Goal: Task Accomplishment & Management: Manage account settings

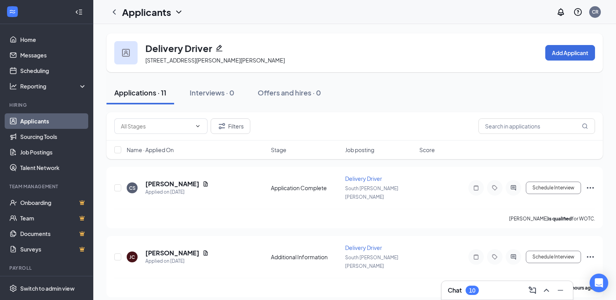
click at [31, 123] on link "Applicants" at bounding box center [53, 121] width 66 height 16
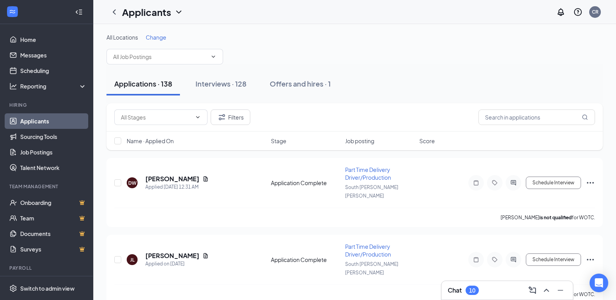
click at [155, 38] on span "Change" at bounding box center [156, 37] width 21 height 7
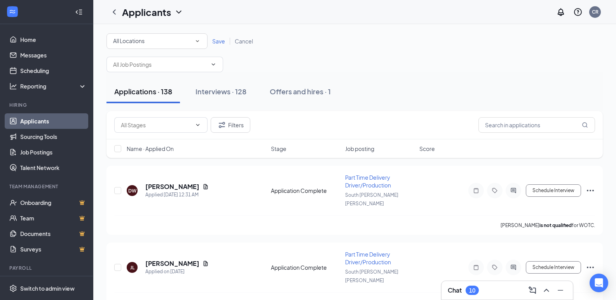
click at [155, 40] on div "All Locations" at bounding box center [157, 41] width 88 height 9
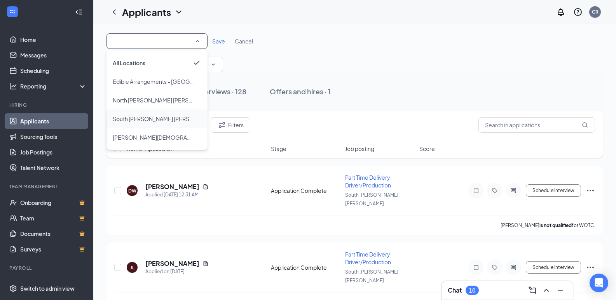
click at [139, 120] on span "South [PERSON_NAME] [PERSON_NAME]" at bounding box center [165, 118] width 105 height 7
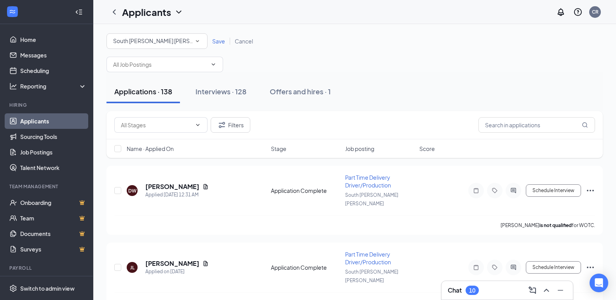
click at [222, 42] on span "Save" at bounding box center [218, 41] width 13 height 7
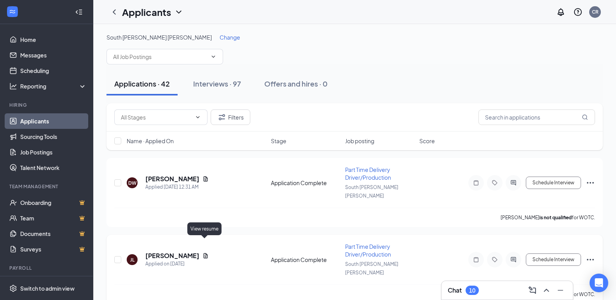
click at [204, 253] on icon "Document" at bounding box center [206, 255] width 4 height 5
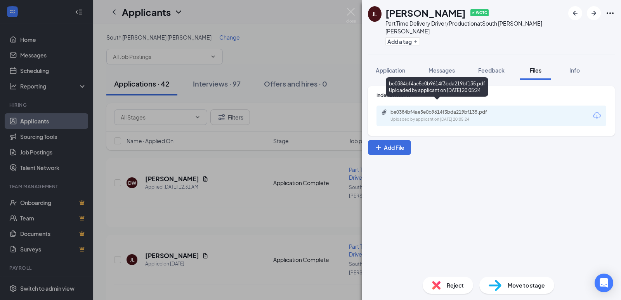
click at [406, 109] on div "be0384bf4ae5e0b9614f3bda219bf135.pdf" at bounding box center [445, 112] width 109 height 6
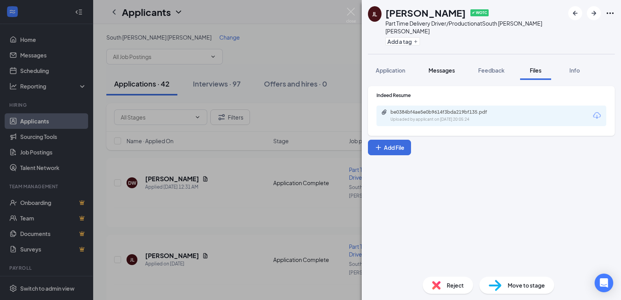
click at [440, 67] on span "Messages" at bounding box center [442, 70] width 26 height 7
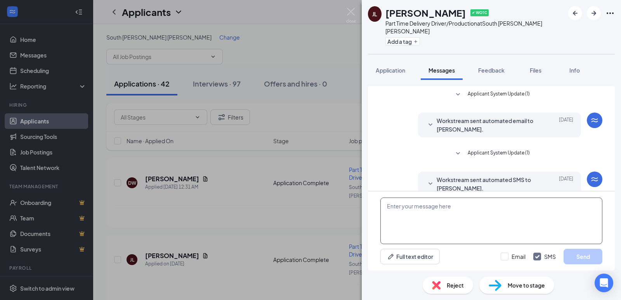
scroll to position [101, 0]
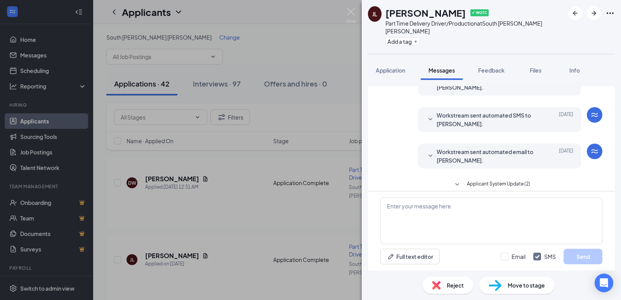
drag, startPoint x: 415, startPoint y: 207, endPoint x: 395, endPoint y: 164, distance: 47.6
click at [395, 164] on div "Workstream sent automated email to [PERSON_NAME]. [DATE] Hi [PERSON_NAME], This…" at bounding box center [492, 158] width 222 height 29
click at [407, 209] on textarea at bounding box center [492, 221] width 222 height 47
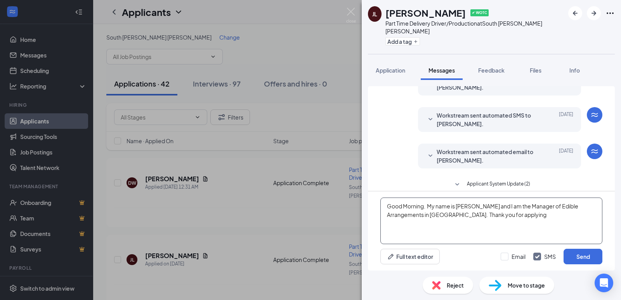
click at [404, 215] on textarea "Good Morning. My name is [PERSON_NAME] and I am the Manager of Edible Arrangeme…" at bounding box center [492, 221] width 222 height 47
click at [486, 217] on textarea "Good Morning. My name is [PERSON_NAME] and I am the Manager of Edible Arrangeme…" at bounding box center [492, 221] width 222 height 47
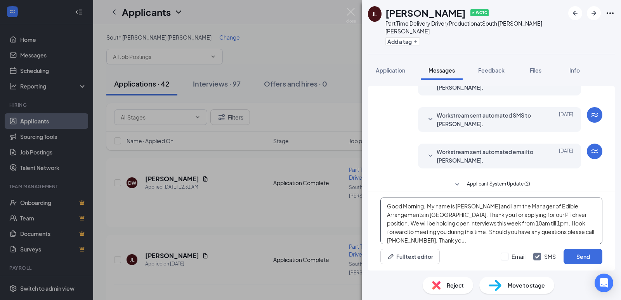
drag, startPoint x: 388, startPoint y: 206, endPoint x: 590, endPoint y: 239, distance: 204.6
click at [590, 239] on textarea "Good Morning. My name is [PERSON_NAME] and I am the Manager of Edible Arrangeme…" at bounding box center [492, 221] width 222 height 47
type textarea "Good Morning. My name is [PERSON_NAME] and I am the Manager of Edible Arrangeme…"
click at [584, 254] on button "Send" at bounding box center [583, 257] width 39 height 16
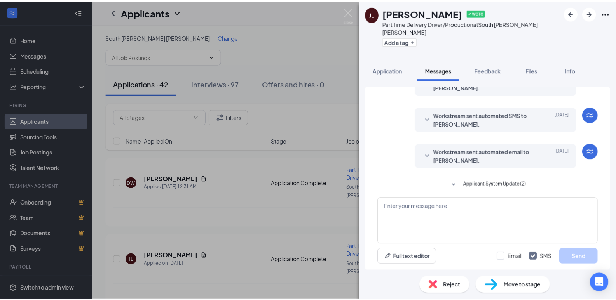
scroll to position [193, 0]
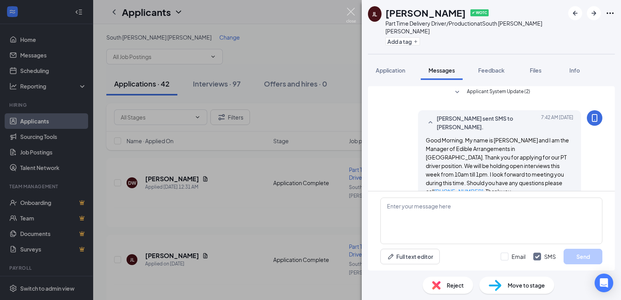
drag, startPoint x: 351, startPoint y: 11, endPoint x: 307, endPoint y: 155, distance: 150.0
click at [351, 11] on img at bounding box center [351, 15] width 10 height 15
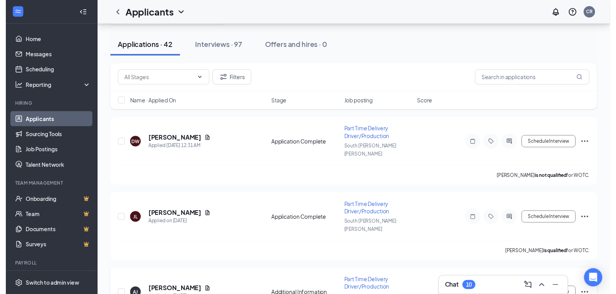
scroll to position [78, 0]
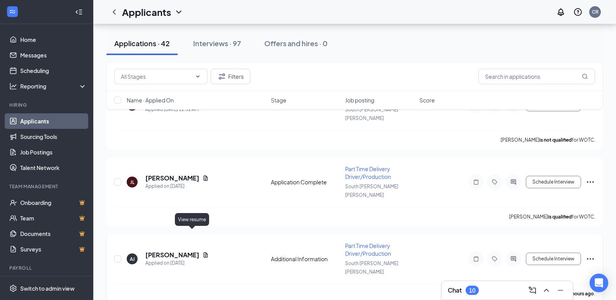
click at [202, 252] on icon "Document" at bounding box center [205, 255] width 6 height 6
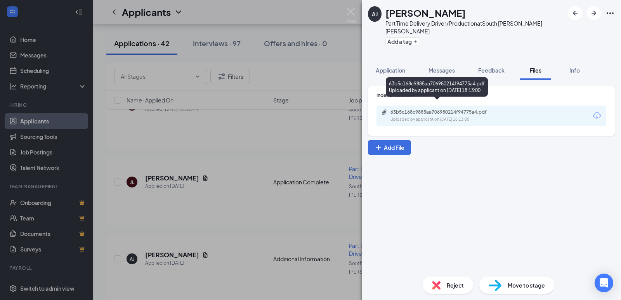
click at [417, 109] on div "63b5c168c9885aa706980214f94775a4.pdf" at bounding box center [445, 112] width 109 height 6
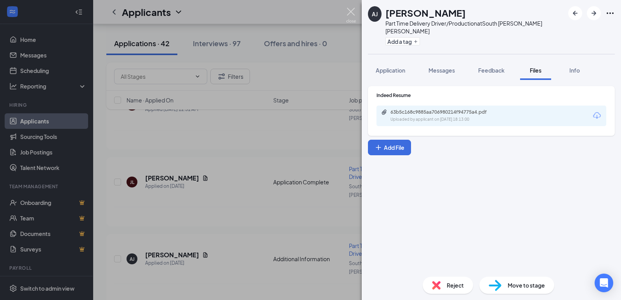
click at [350, 11] on img at bounding box center [351, 15] width 10 height 15
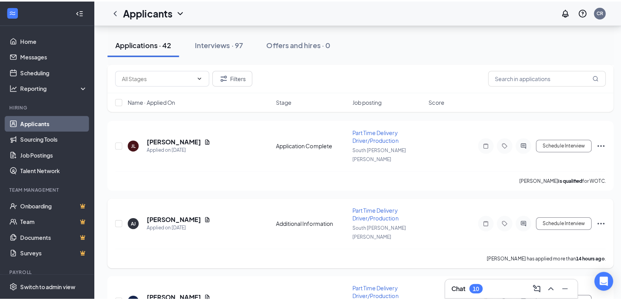
scroll to position [155, 0]
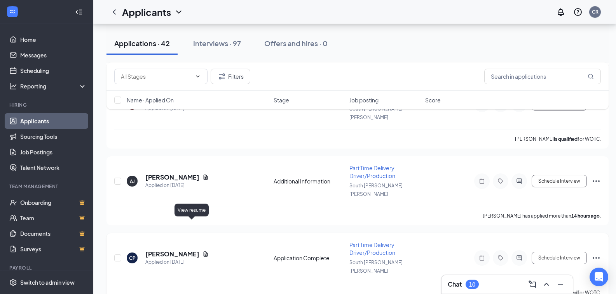
click at [202, 251] on icon "Document" at bounding box center [205, 254] width 6 height 6
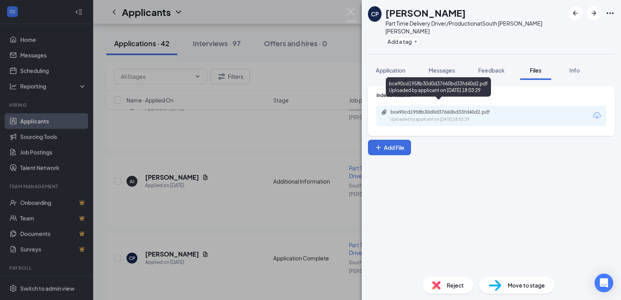
click at [416, 109] on div "bce90cd1958b30d0d37660bd33fd40d2.pdf" at bounding box center [445, 112] width 109 height 6
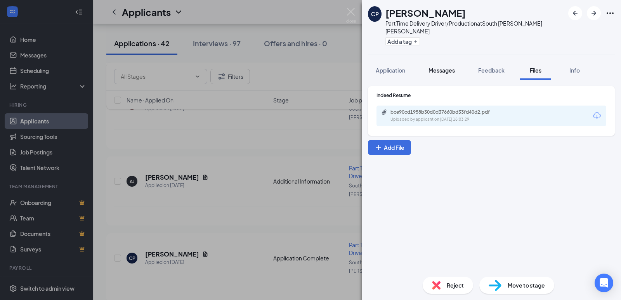
click at [442, 67] on span "Messages" at bounding box center [442, 70] width 26 height 7
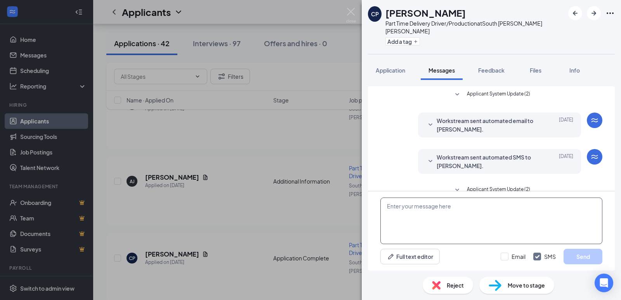
scroll to position [5, 0]
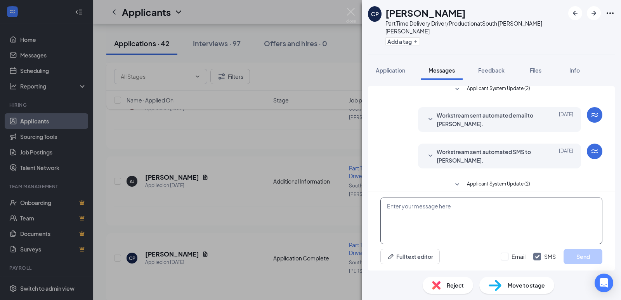
paste textarea "Good Morning. My name is [PERSON_NAME] and I am the Manager of Edible Arrangeme…"
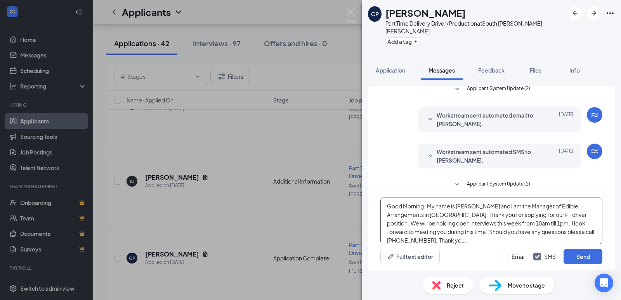
drag, startPoint x: 386, startPoint y: 207, endPoint x: 605, endPoint y: 240, distance: 221.2
click at [605, 240] on div "Good Morning. My name is [PERSON_NAME] and I am the Manager of Edible Arrangeme…" at bounding box center [491, 230] width 247 height 79
type textarea "Good Morning. My name is [PERSON_NAME] and I am the Manager of Edible Arrangeme…"
click at [580, 258] on button "Send" at bounding box center [583, 257] width 39 height 16
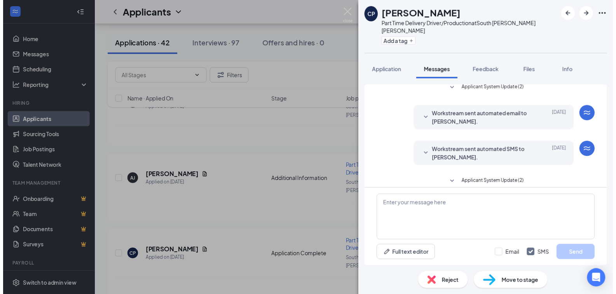
scroll to position [98, 0]
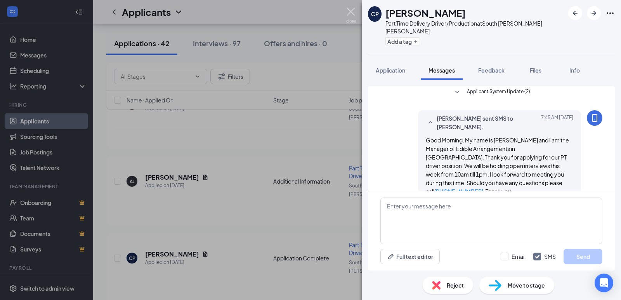
click at [350, 10] on img at bounding box center [351, 15] width 10 height 15
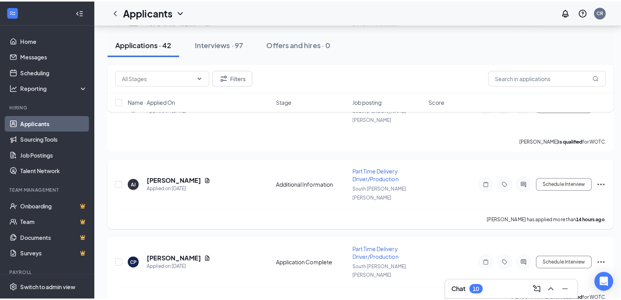
scroll to position [233, 0]
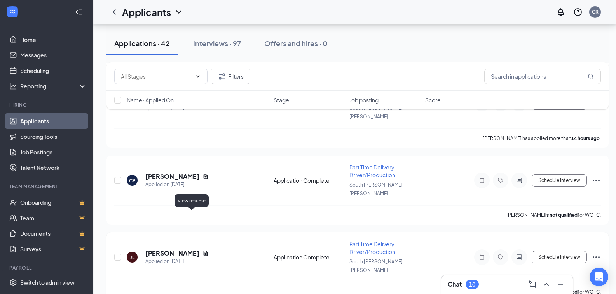
click at [204, 251] on icon "Document" at bounding box center [206, 253] width 4 height 5
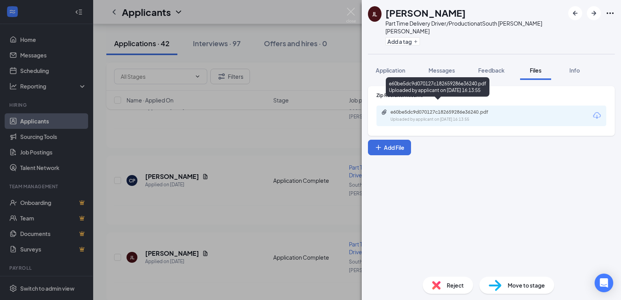
click at [405, 109] on div "e60be5dc9d070127c182659286e36240.pdf" at bounding box center [445, 112] width 109 height 6
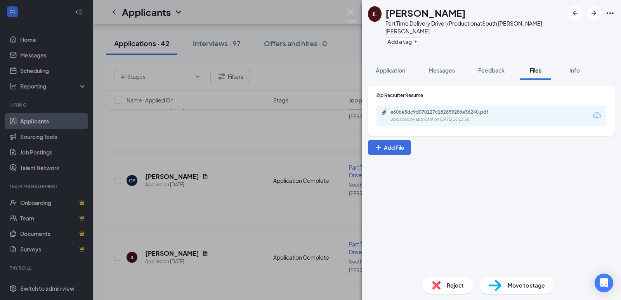
click at [350, 12] on img at bounding box center [351, 15] width 10 height 15
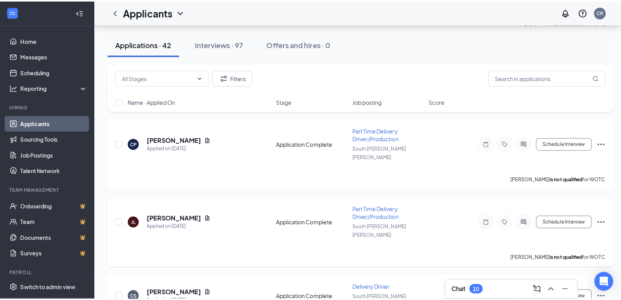
scroll to position [311, 0]
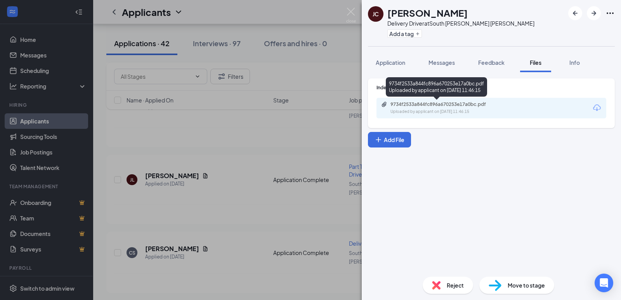
click at [424, 104] on div "9734f2533a844fc896a670253e17a0bc.pdf" at bounding box center [445, 104] width 109 height 6
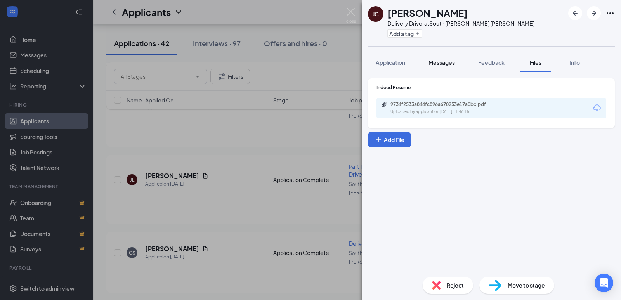
click at [440, 63] on span "Messages" at bounding box center [442, 62] width 26 height 7
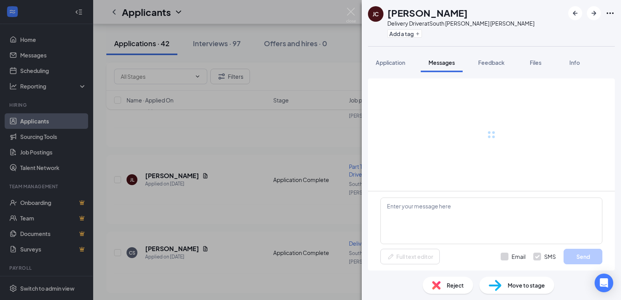
click at [440, 63] on span "Messages" at bounding box center [442, 62] width 26 height 7
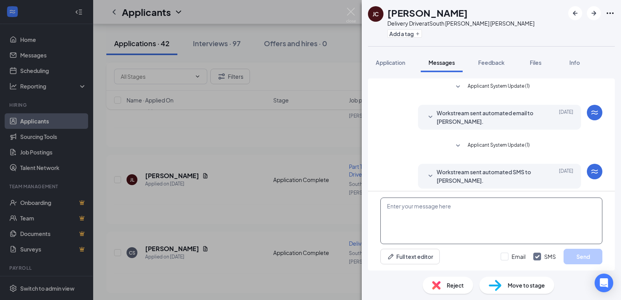
scroll to position [78, 0]
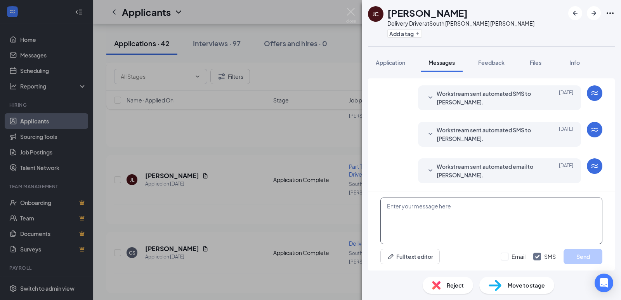
paste textarea "Good Morning. My name is [PERSON_NAME] and I am the Manager of Edible Arrangeme…"
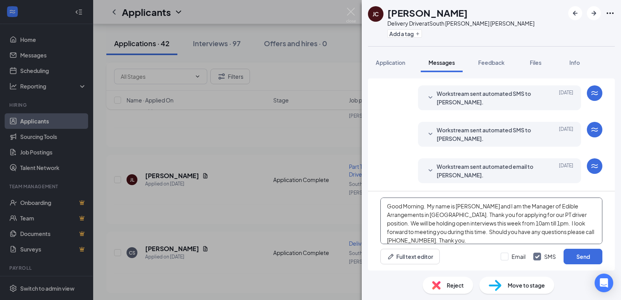
drag, startPoint x: 387, startPoint y: 207, endPoint x: 592, endPoint y: 238, distance: 207.9
click at [592, 238] on textarea "Good Morning. My name is [PERSON_NAME] and I am the Manager of Edible Arrangeme…" at bounding box center [492, 221] width 222 height 47
type textarea "Good Morning. My name is [PERSON_NAME] and I am the Manager of Edible Arrangeme…"
click at [582, 258] on button "Send" at bounding box center [583, 257] width 39 height 16
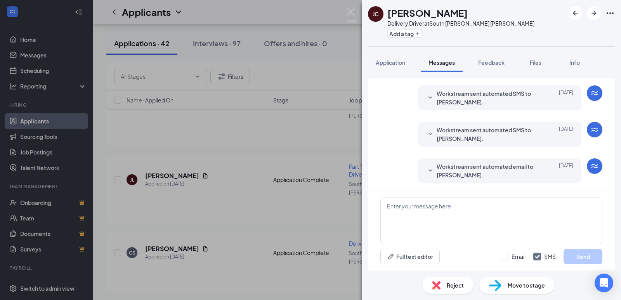
scroll to position [171, 0]
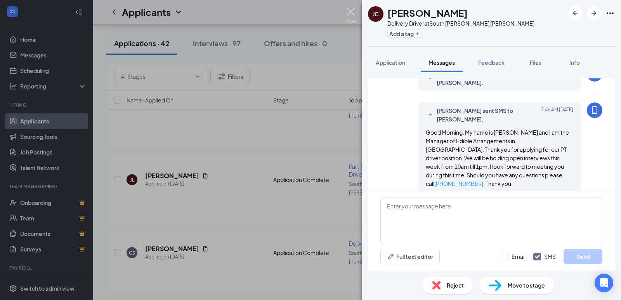
click at [351, 11] on img at bounding box center [351, 15] width 10 height 15
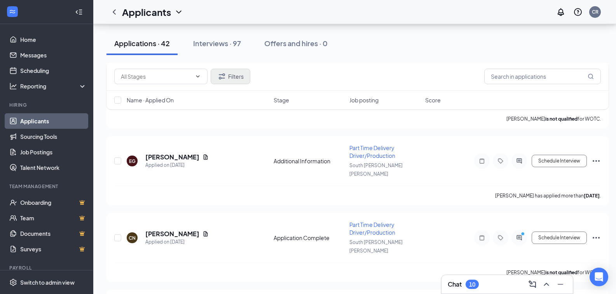
scroll to position [155, 0]
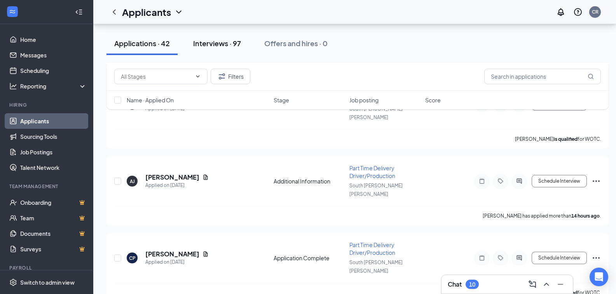
click at [217, 43] on div "Interviews · 97" at bounding box center [217, 43] width 48 height 10
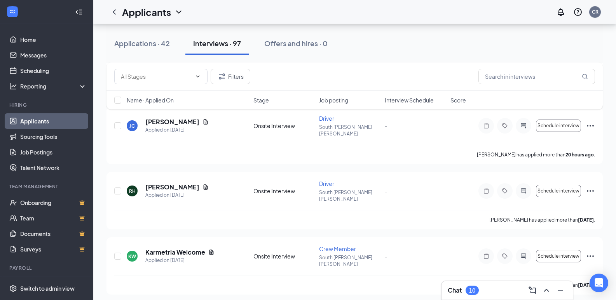
scroll to position [194, 0]
